Goal: Transaction & Acquisition: Purchase product/service

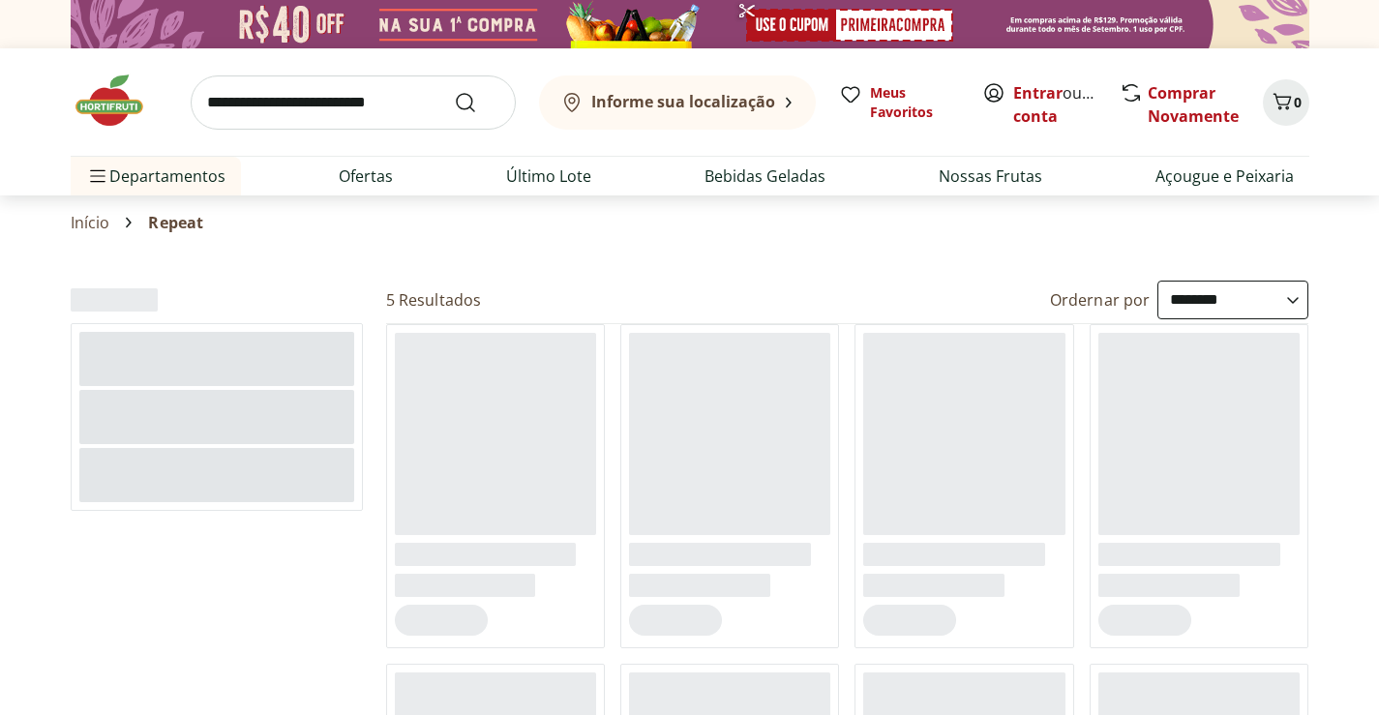
select select "**********"
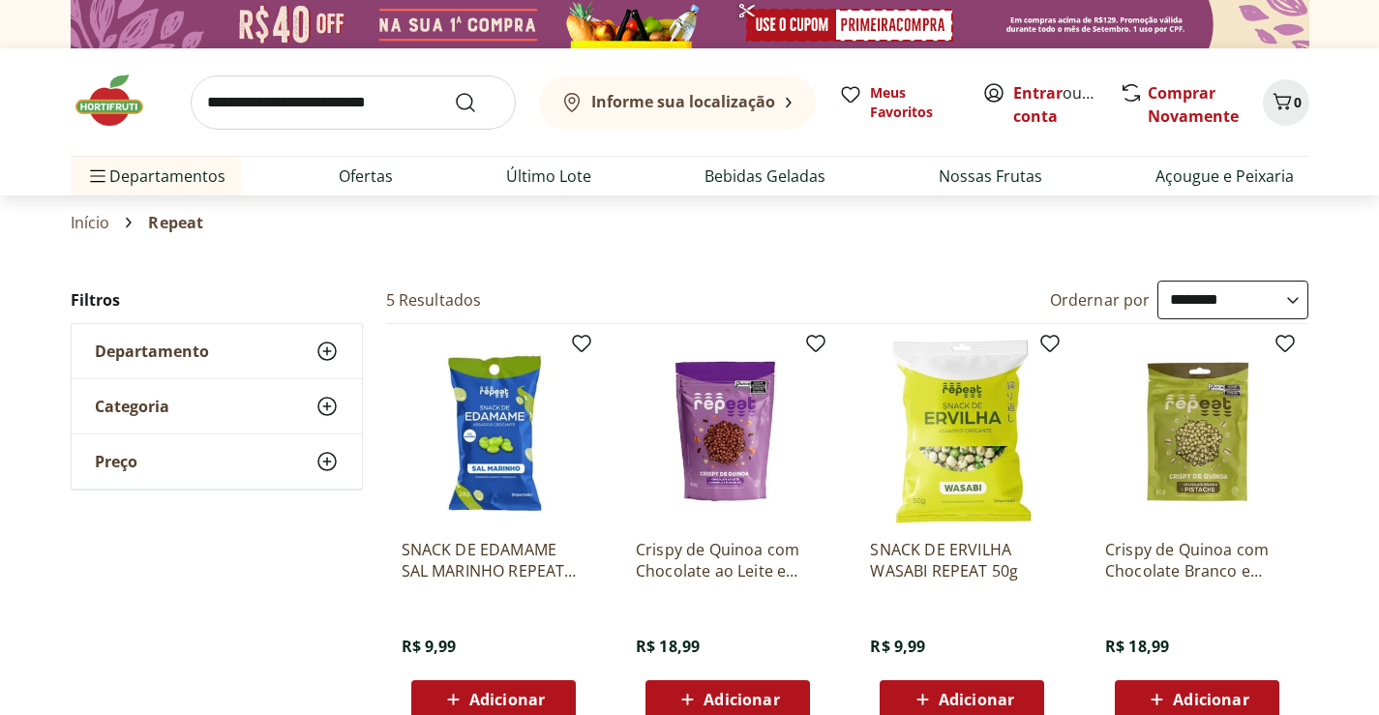
click at [519, 433] on img at bounding box center [494, 432] width 184 height 184
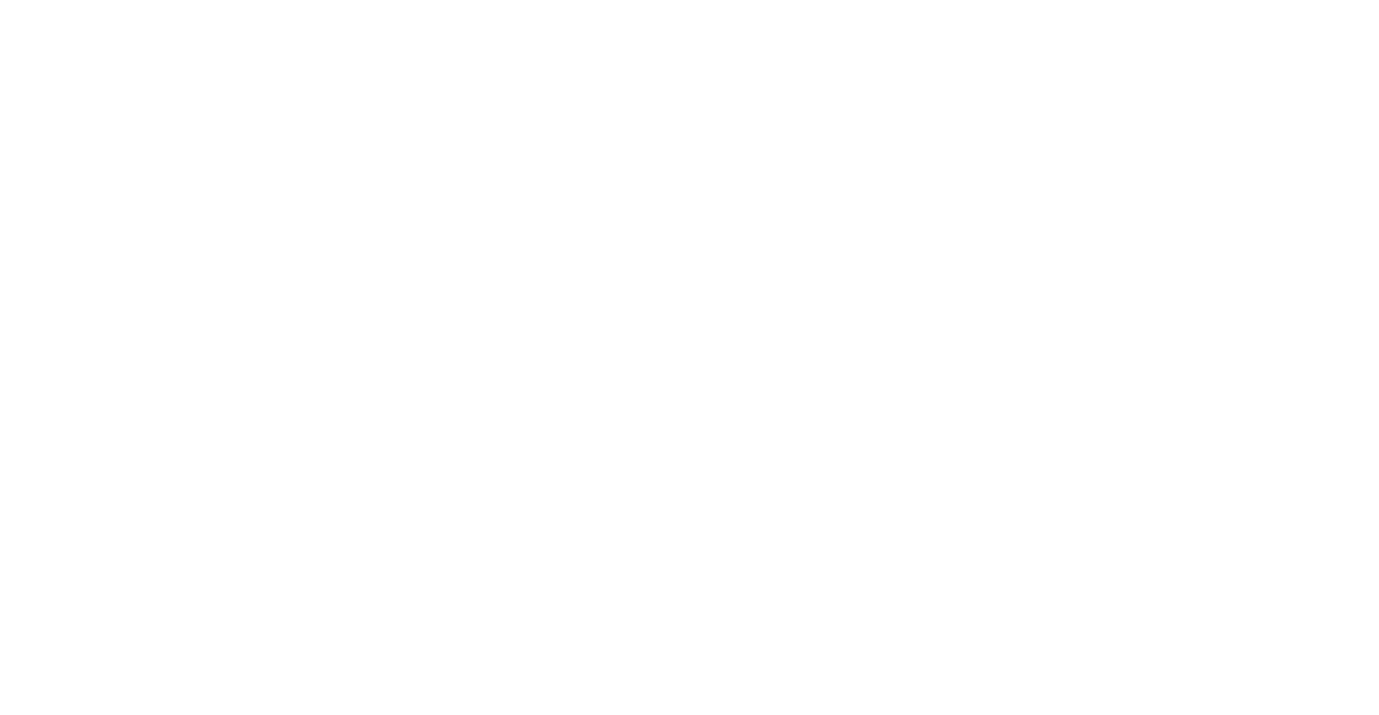
select select "**********"
